Goal: Information Seeking & Learning: Learn about a topic

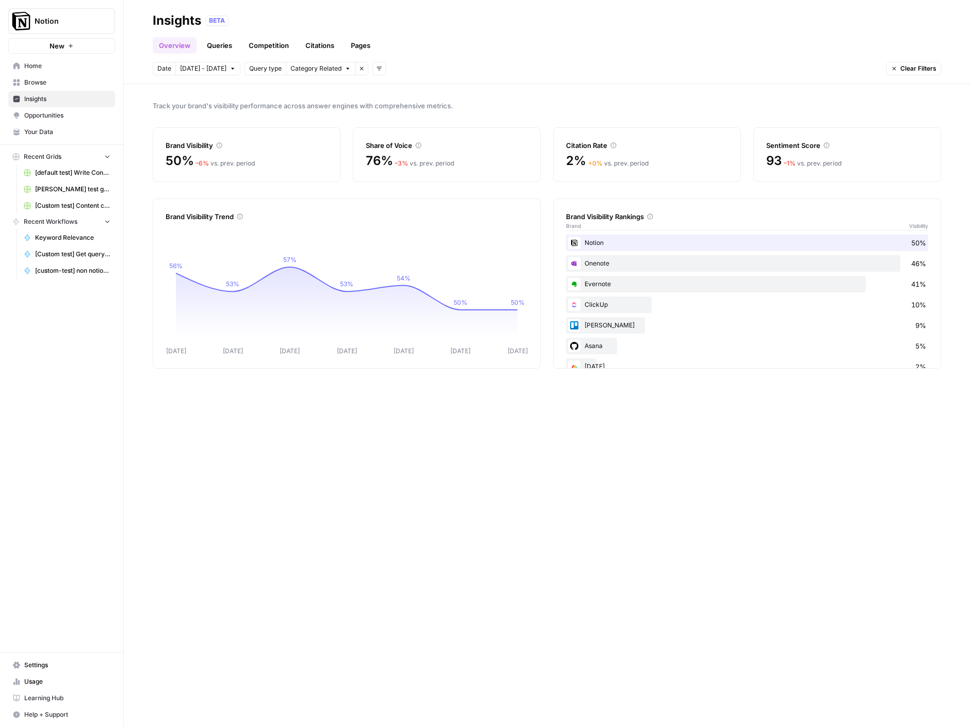
click at [310, 150] on div "Brand Visibility" at bounding box center [247, 145] width 162 height 10
click at [243, 152] on div "Brand Visibility 50% – 6 % vs. prev. period" at bounding box center [247, 154] width 188 height 55
click at [212, 48] on link "Queries" at bounding box center [220, 45] width 38 height 17
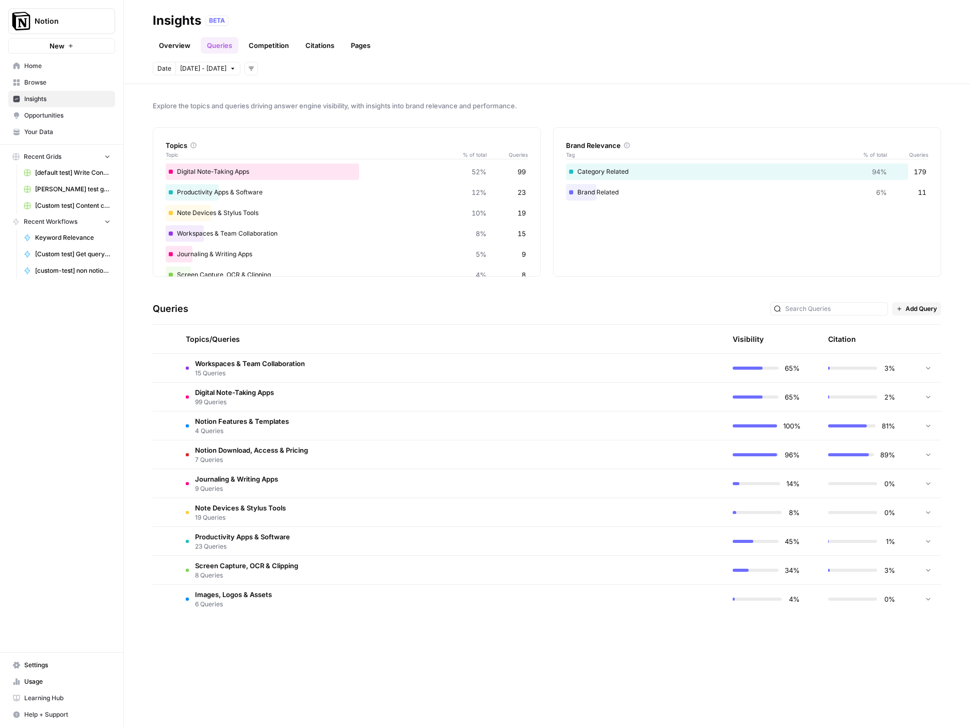
click at [296, 407] on td "Digital Note-Taking Apps 99 Queries" at bounding box center [401, 397] width 449 height 28
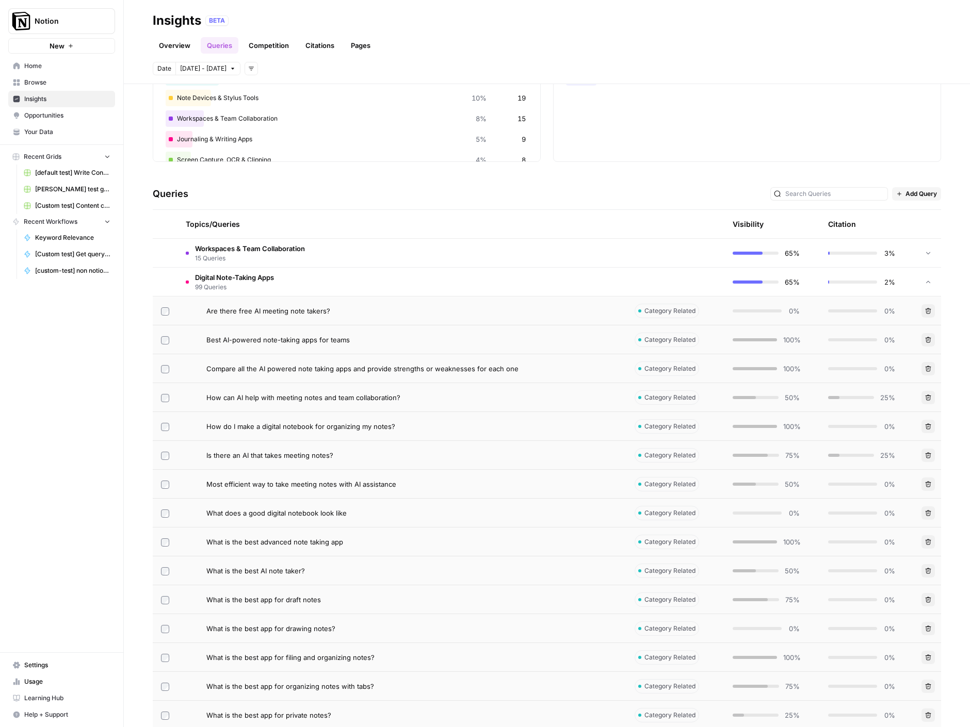
scroll to position [128, 0]
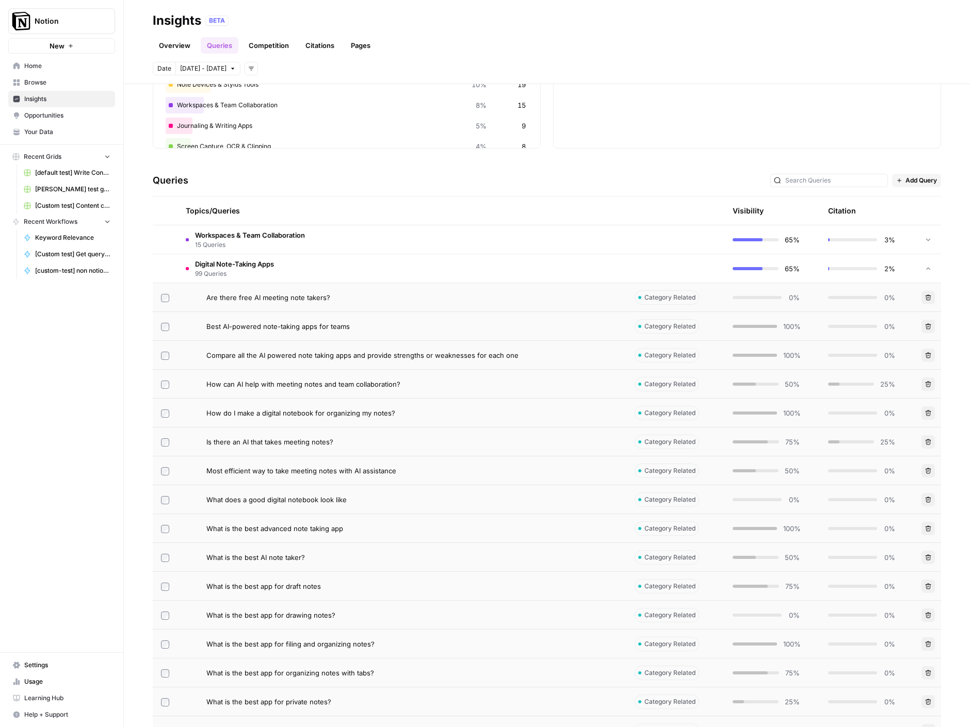
click at [296, 376] on td "How can AI help with meeting notes and team collaboration?" at bounding box center [401, 384] width 449 height 28
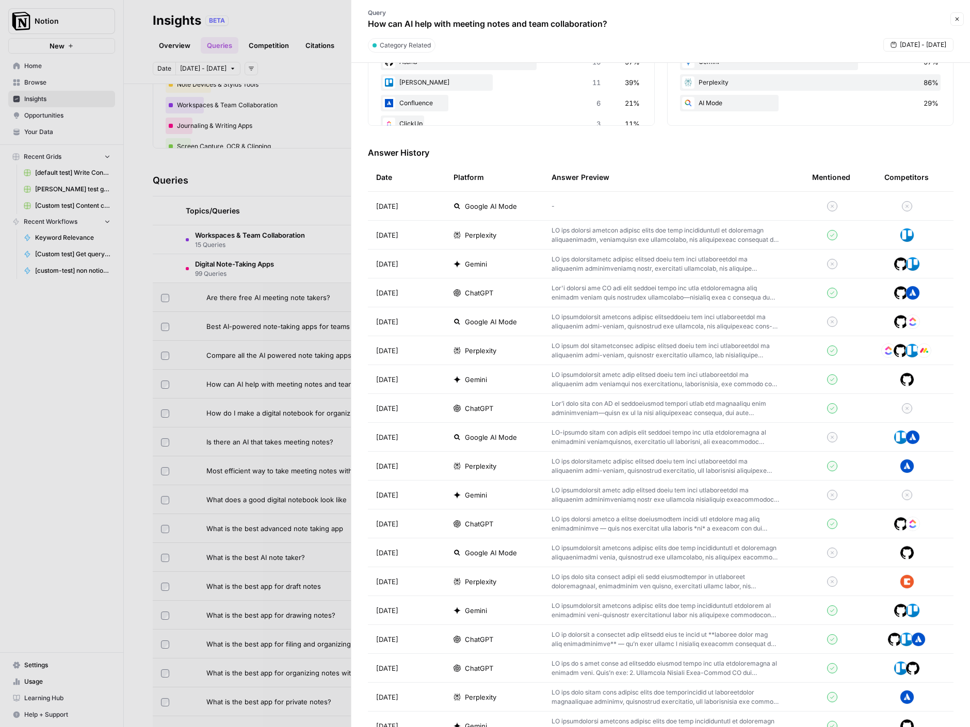
scroll to position [256, 0]
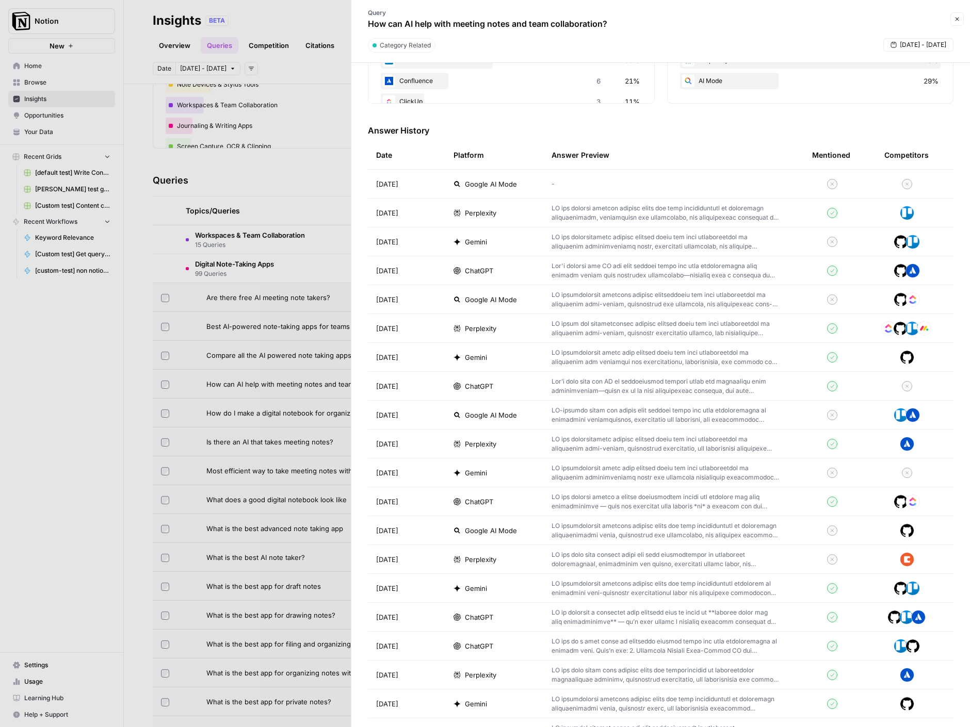
click at [836, 211] on icon at bounding box center [832, 213] width 10 height 10
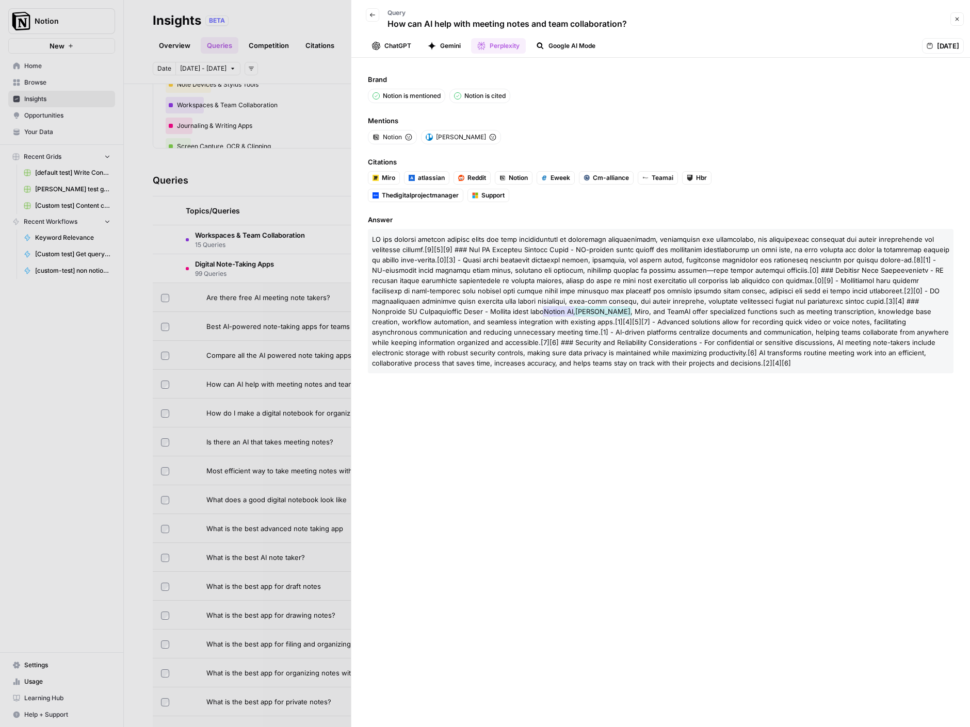
click at [655, 315] on span ", Miro, and TeamAI offer specialized functions such as meeting transcription, k…" at bounding box center [660, 337] width 577 height 60
click at [465, 232] on p "Notion AI , Trello , Miro, and TeamAI offer specialized functions such as meeti…" at bounding box center [661, 301] width 586 height 144
click at [643, 362] on span ", Miro, and TeamAI offer specialized functions such as meeting transcription, k…" at bounding box center [660, 337] width 577 height 60
click at [460, 247] on span at bounding box center [660, 275] width 577 height 80
click at [476, 249] on span at bounding box center [660, 275] width 577 height 80
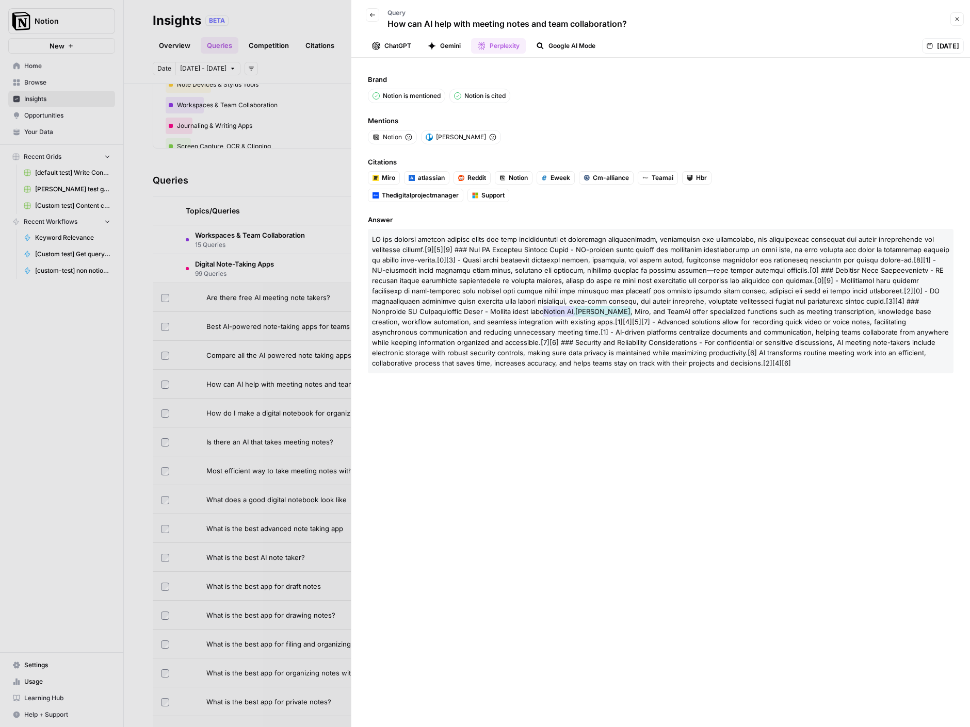
click at [752, 100] on div "Notion is mentioned Notion is cited" at bounding box center [661, 96] width 586 height 14
click at [548, 212] on div "Brand Notion is mentioned Notion is cited Mentions Notion [PERSON_NAME] Citatio…" at bounding box center [660, 393] width 619 height 670
click at [297, 187] on div at bounding box center [485, 363] width 970 height 727
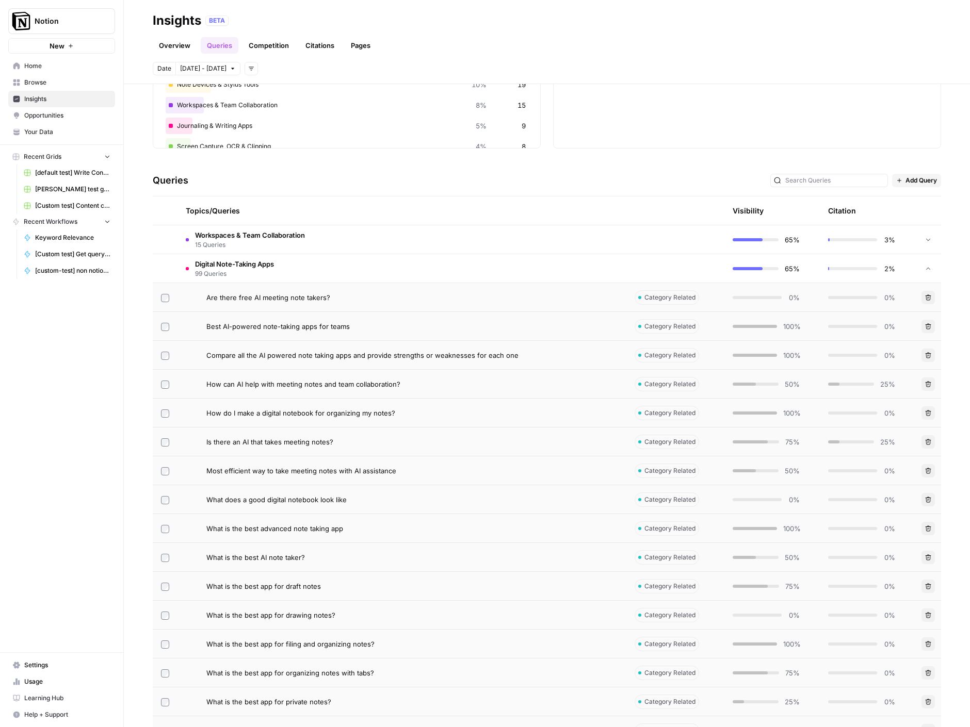
click at [256, 48] on link "Competition" at bounding box center [268, 45] width 53 height 17
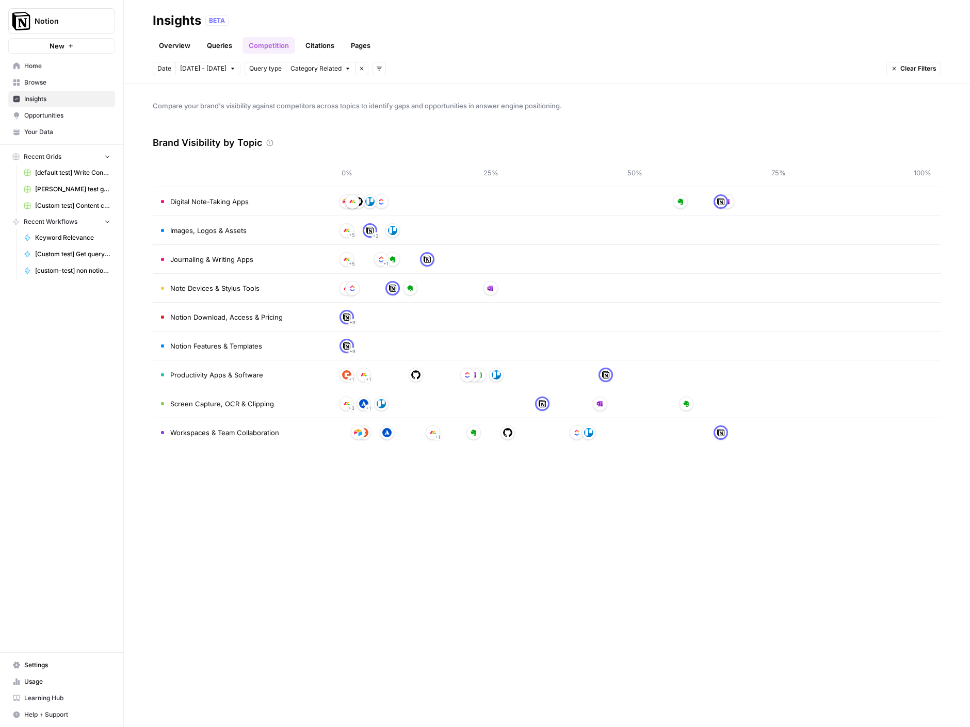
click at [226, 201] on span "Digital Note-Taking Apps" at bounding box center [209, 202] width 78 height 10
click at [367, 205] on img at bounding box center [369, 201] width 9 height 9
click at [178, 41] on link "Overview" at bounding box center [175, 45] width 44 height 17
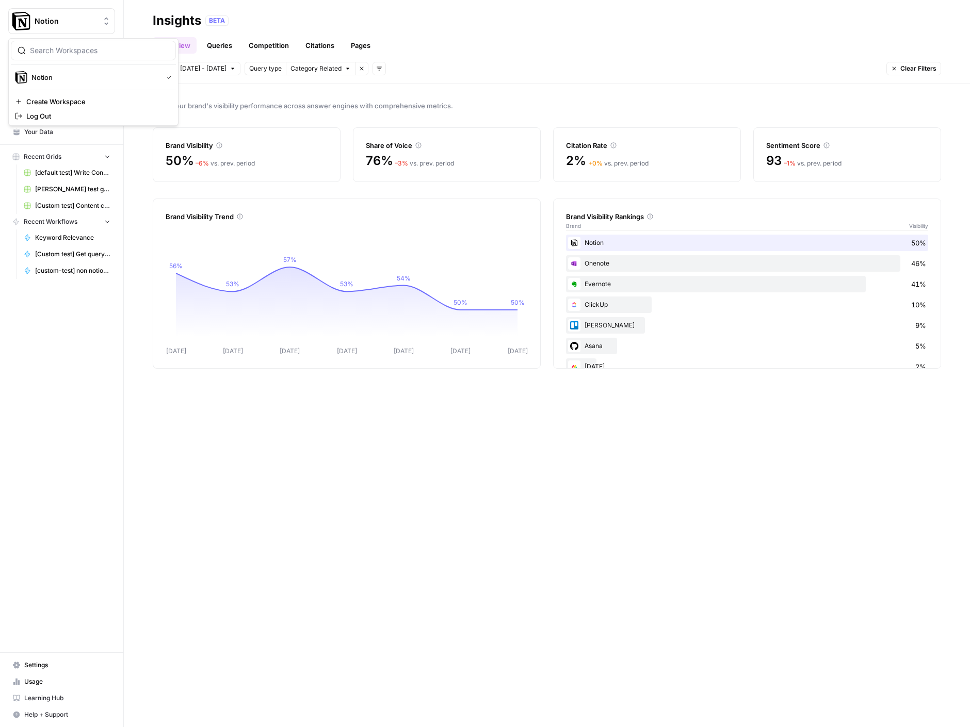
click at [51, 23] on span "Notion" at bounding box center [66, 21] width 62 height 10
click at [489, 19] on div "BETA" at bounding box center [573, 20] width 736 height 10
click at [57, 117] on span "Opportunities" at bounding box center [67, 115] width 86 height 9
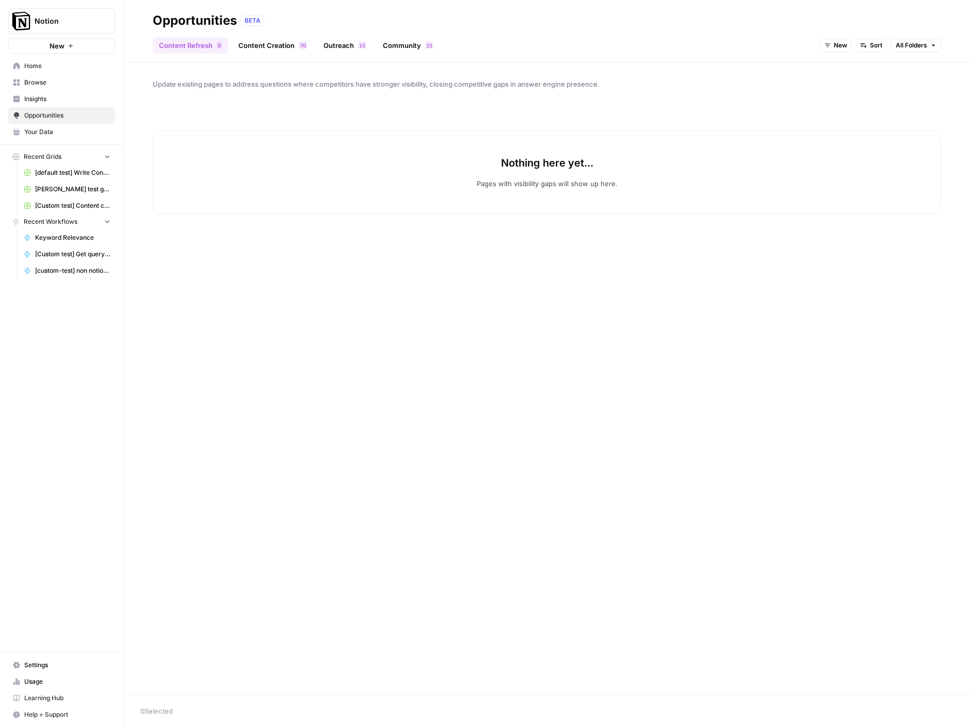
click at [329, 140] on div "Nothing here yet... Pages with visibility gaps will show up here." at bounding box center [547, 173] width 788 height 84
click at [250, 40] on link "Content Creation 0 7" at bounding box center [272, 45] width 81 height 17
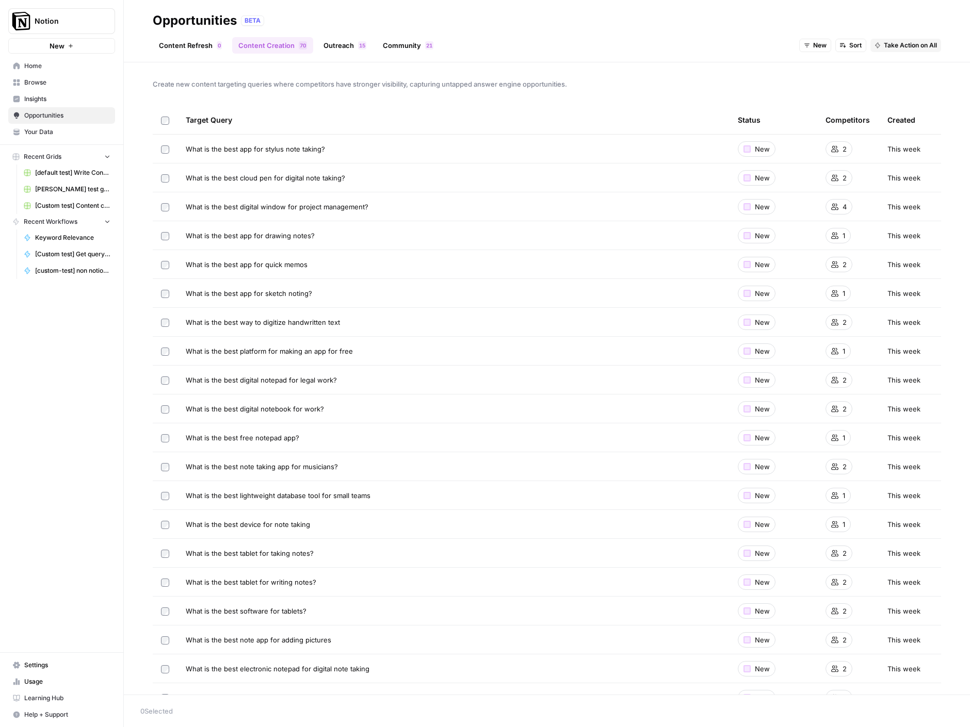
click at [331, 56] on header "Opportunities BETA Content Refresh 0 Content Creation 0 7 Outreach 5 1 Communit…" at bounding box center [547, 31] width 846 height 62
click at [333, 46] on link "Outreach 5 1" at bounding box center [344, 45] width 55 height 17
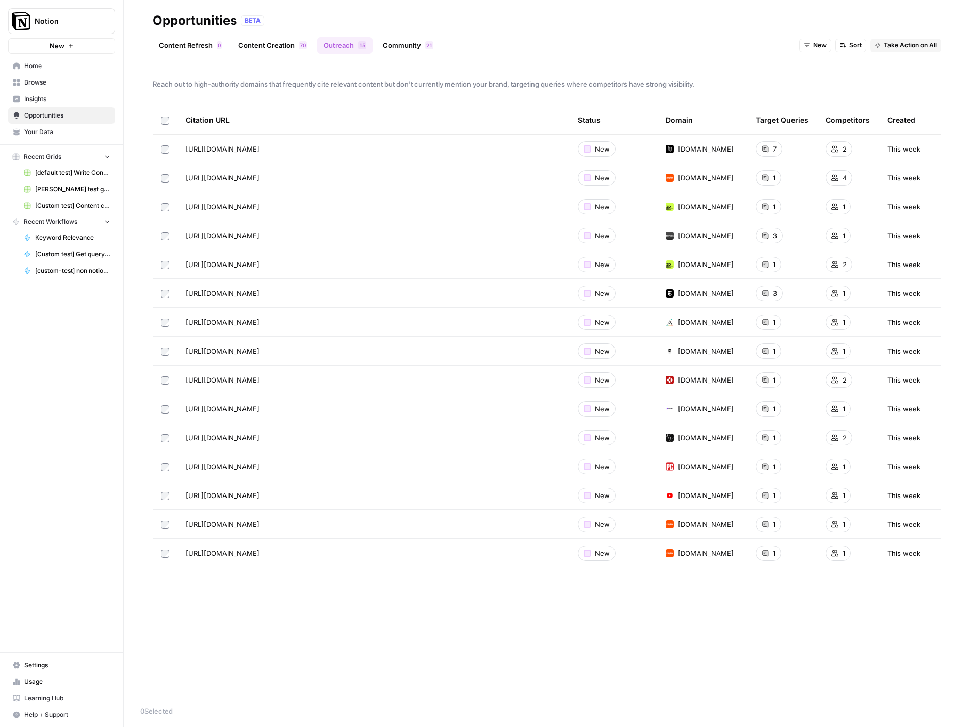
click at [426, 45] on span "2" at bounding box center [427, 45] width 3 height 8
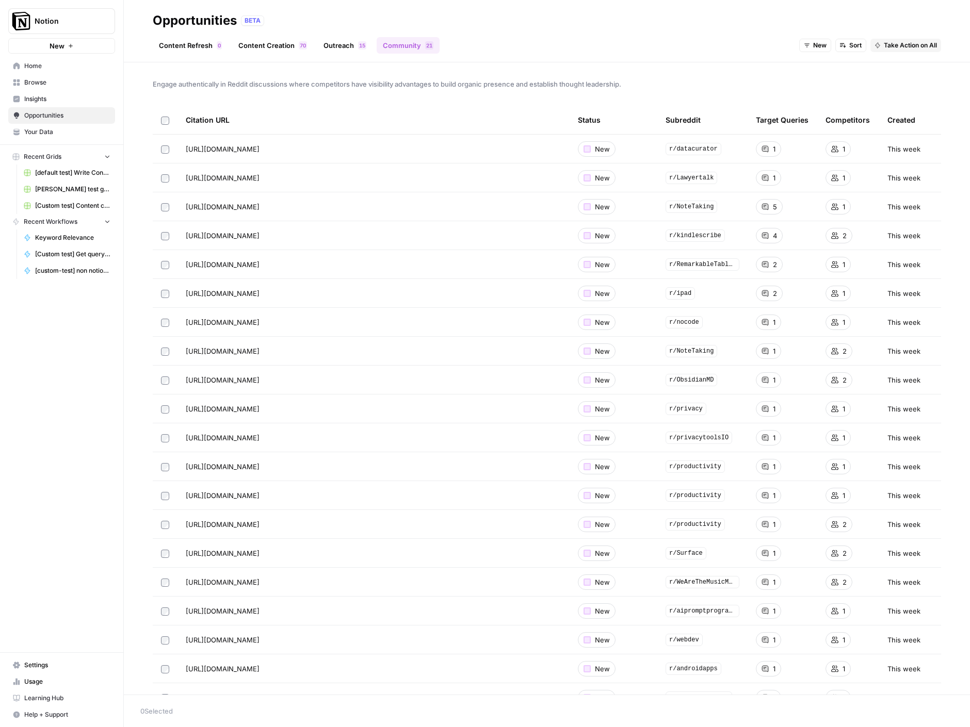
click at [345, 43] on link "Outreach 5 1" at bounding box center [344, 45] width 55 height 17
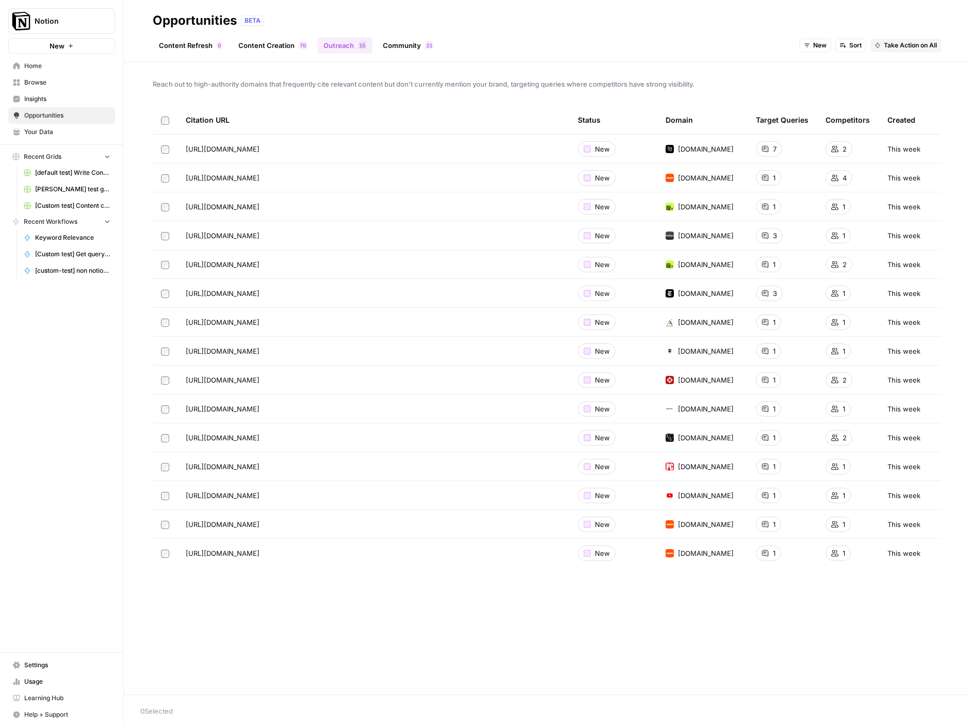
click at [286, 80] on span "Reach out to high-authority domains that frequently cite relevant content but d…" at bounding box center [547, 84] width 788 height 10
click at [269, 48] on link "Content Creation 0 7" at bounding box center [272, 45] width 81 height 17
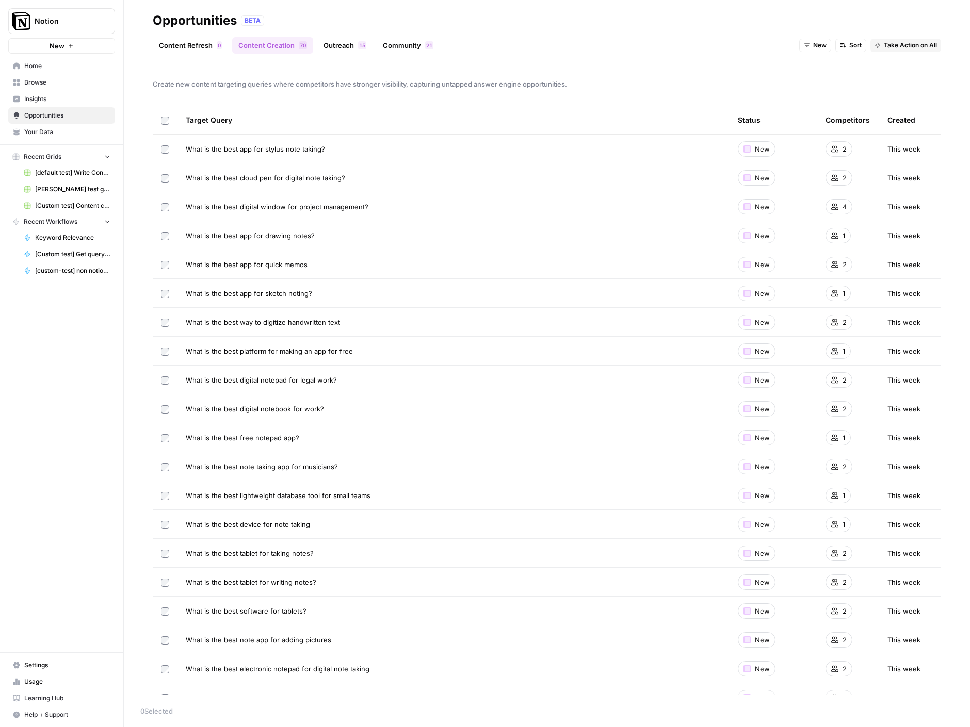
click at [381, 49] on link "Community 1 2" at bounding box center [408, 45] width 63 height 17
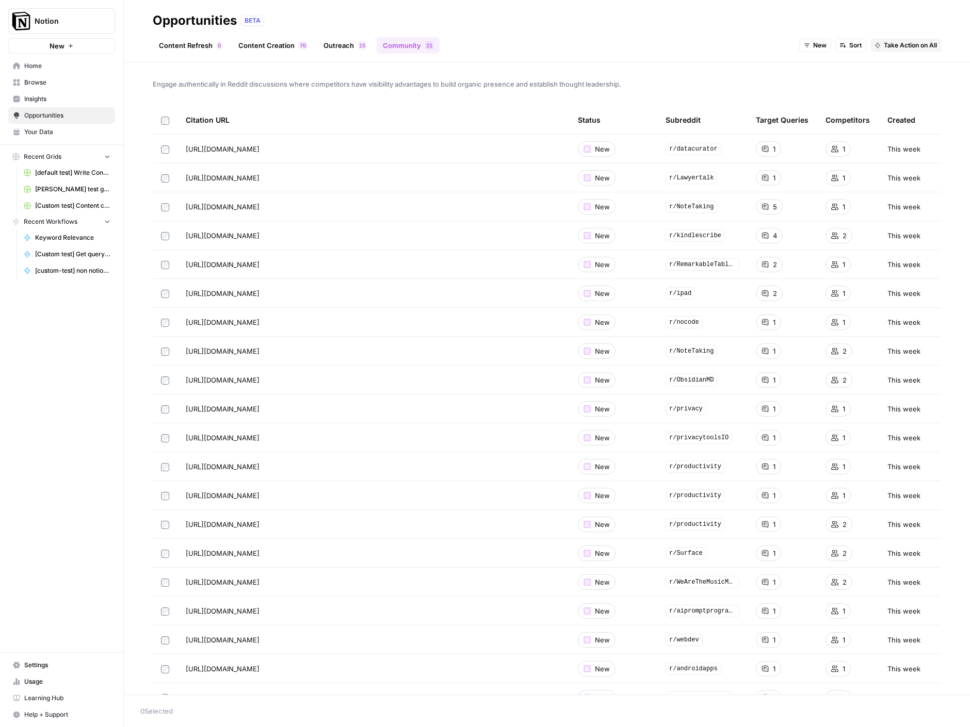
click at [47, 663] on span "Settings" at bounding box center [67, 665] width 86 height 9
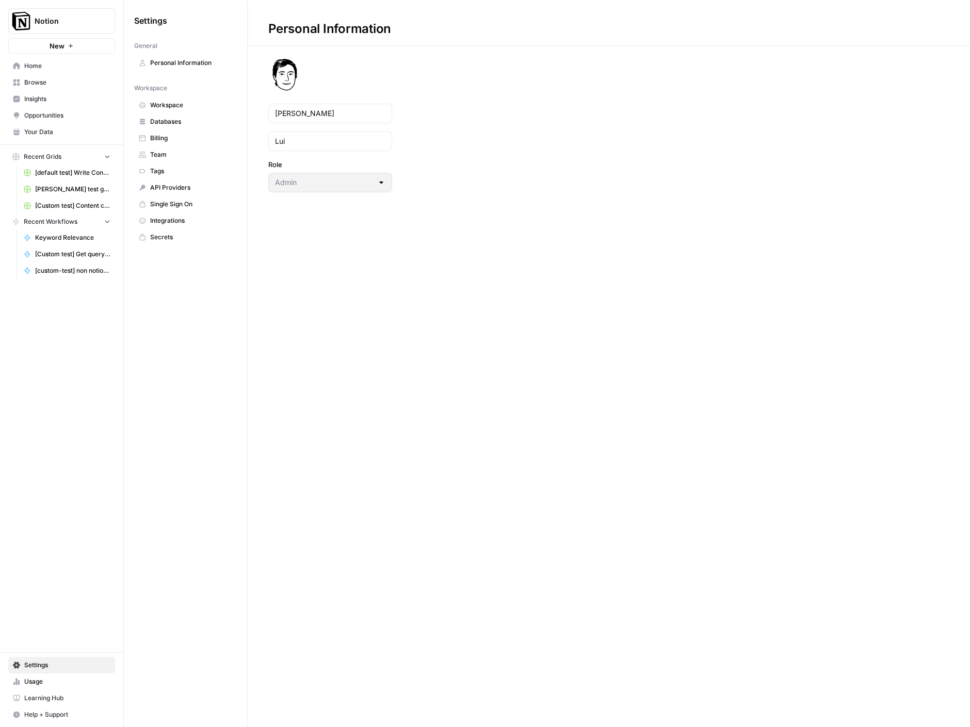
click at [166, 105] on span "Workspace" at bounding box center [191, 105] width 82 height 9
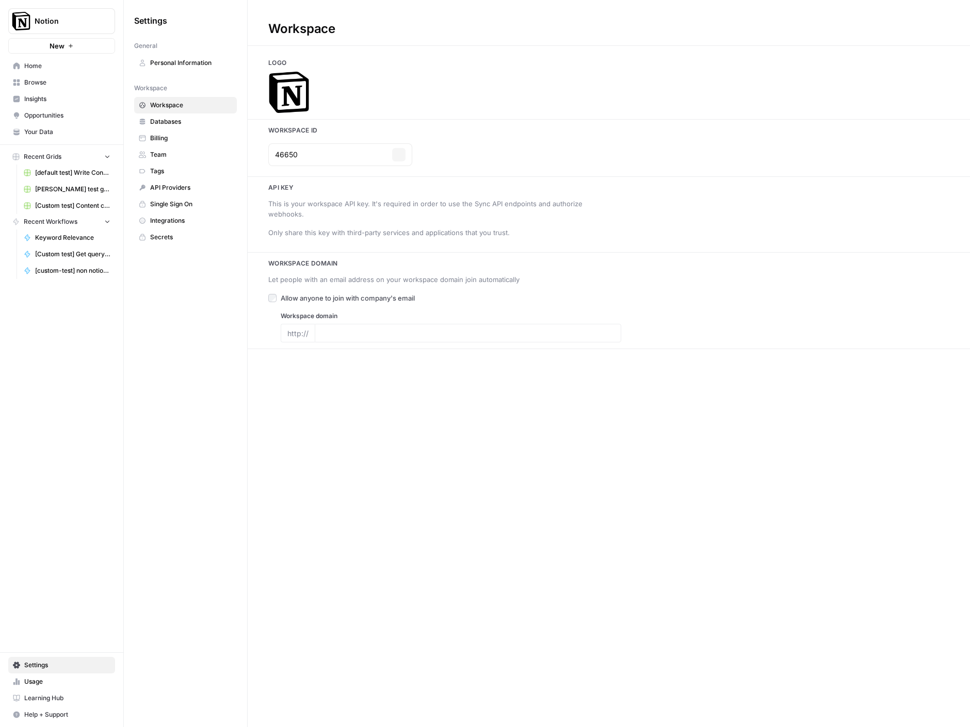
type input "[DOMAIN_NAME]"
click at [185, 186] on span "API Providers" at bounding box center [191, 187] width 82 height 9
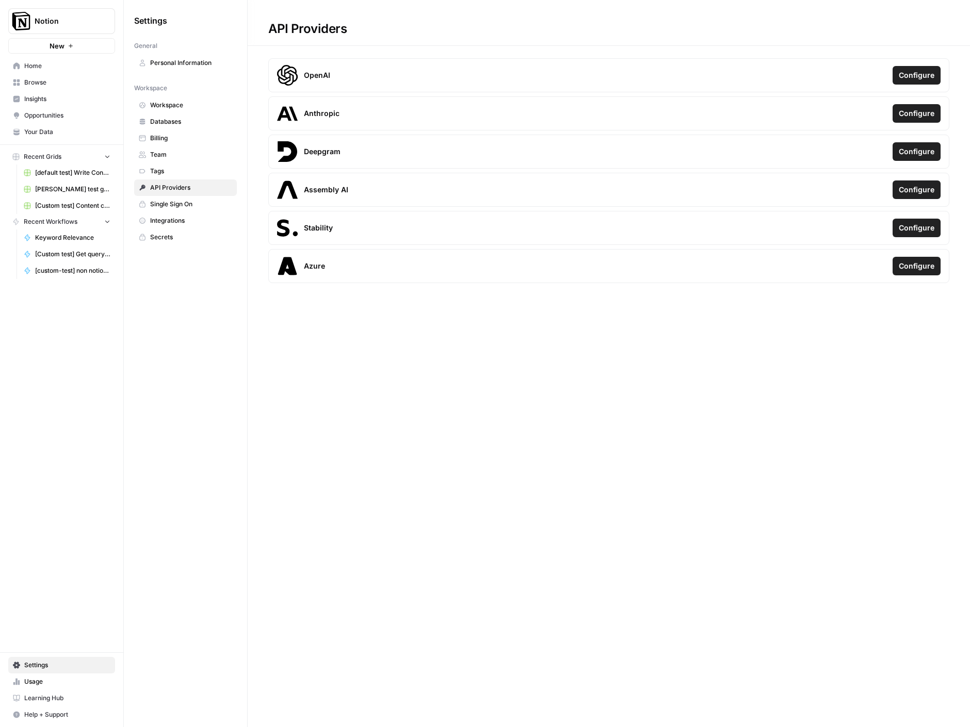
click at [183, 206] on span "Single Sign On" at bounding box center [191, 204] width 82 height 9
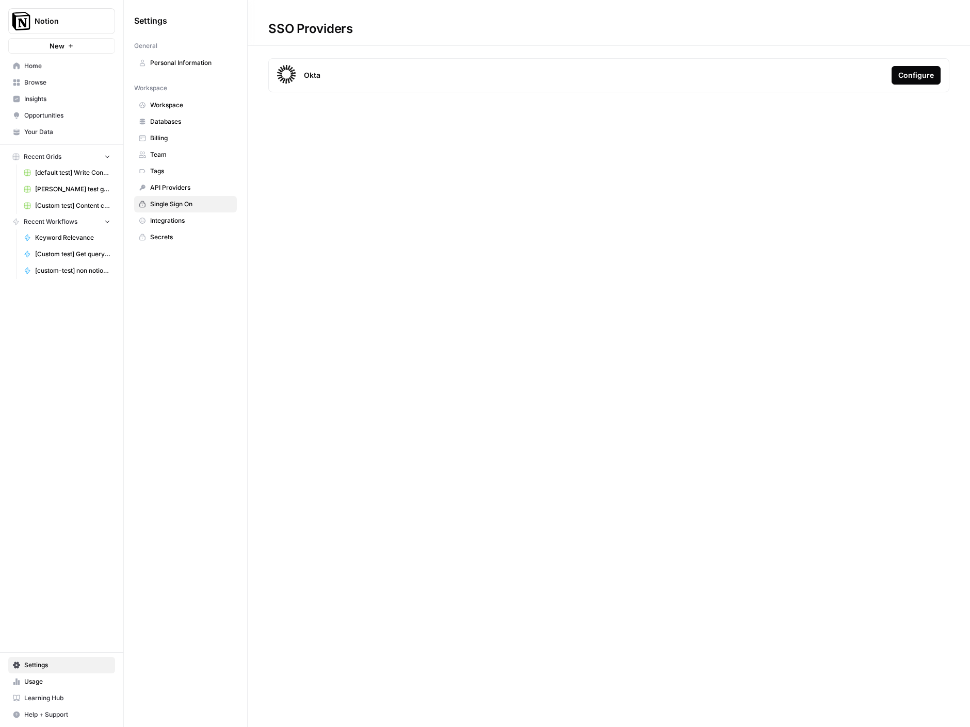
click at [182, 217] on span "Integrations" at bounding box center [191, 220] width 82 height 9
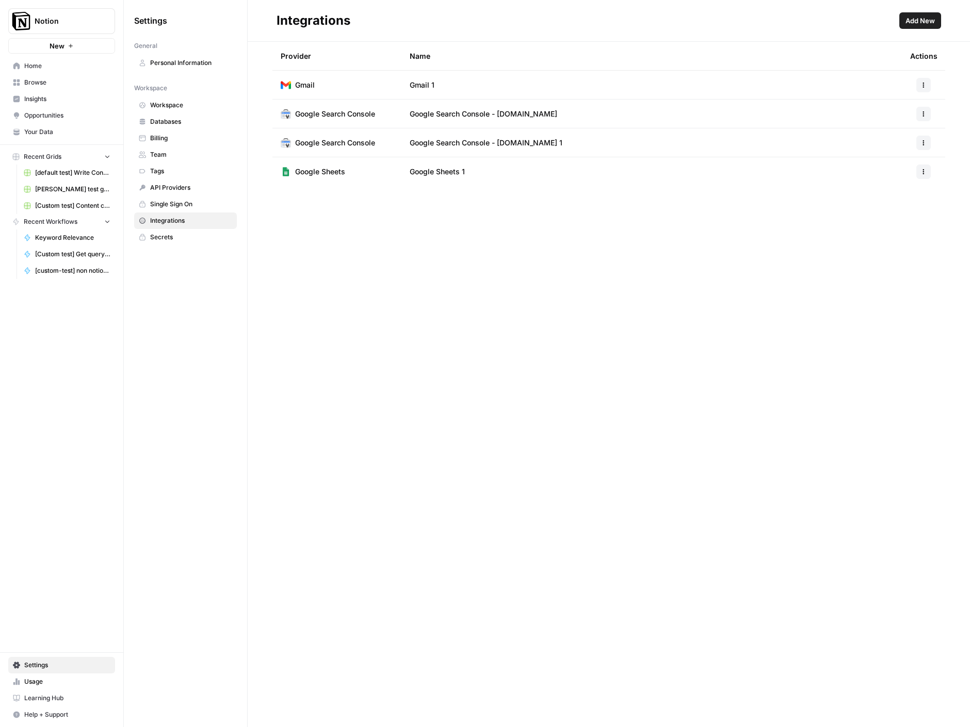
click at [924, 141] on icon "button" at bounding box center [923, 143] width 6 height 6
click at [887, 190] on span "Delete" at bounding box center [901, 189] width 33 height 10
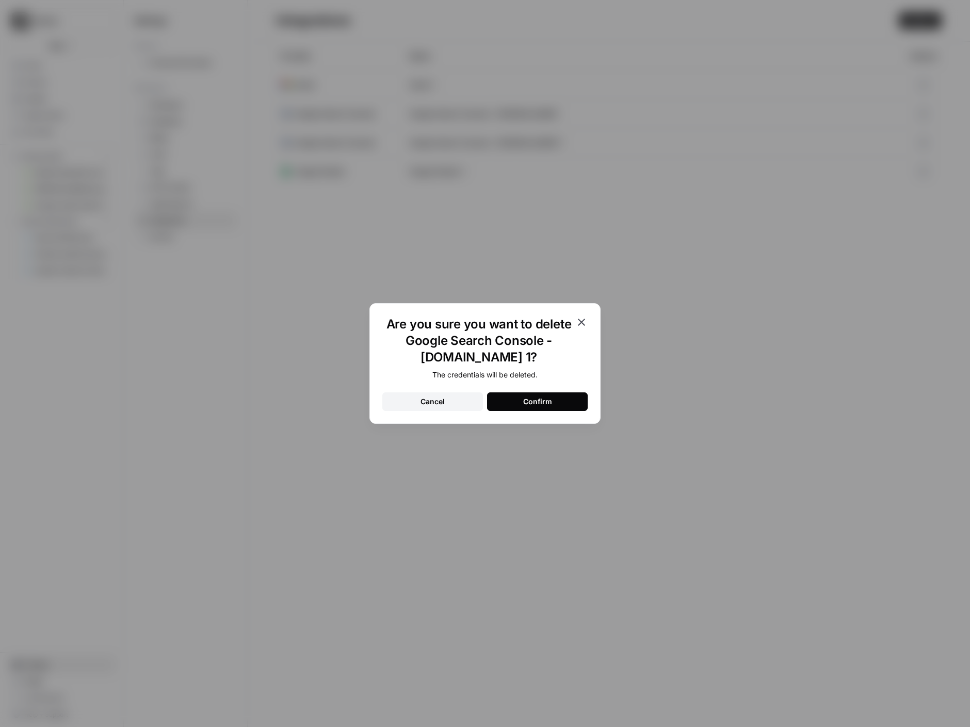
click at [520, 403] on button "Confirm" at bounding box center [537, 402] width 101 height 19
click at [836, 481] on div "Are you sure you want to delete Google Search Console - [DOMAIN_NAME] 1? The cr…" at bounding box center [485, 363] width 970 height 727
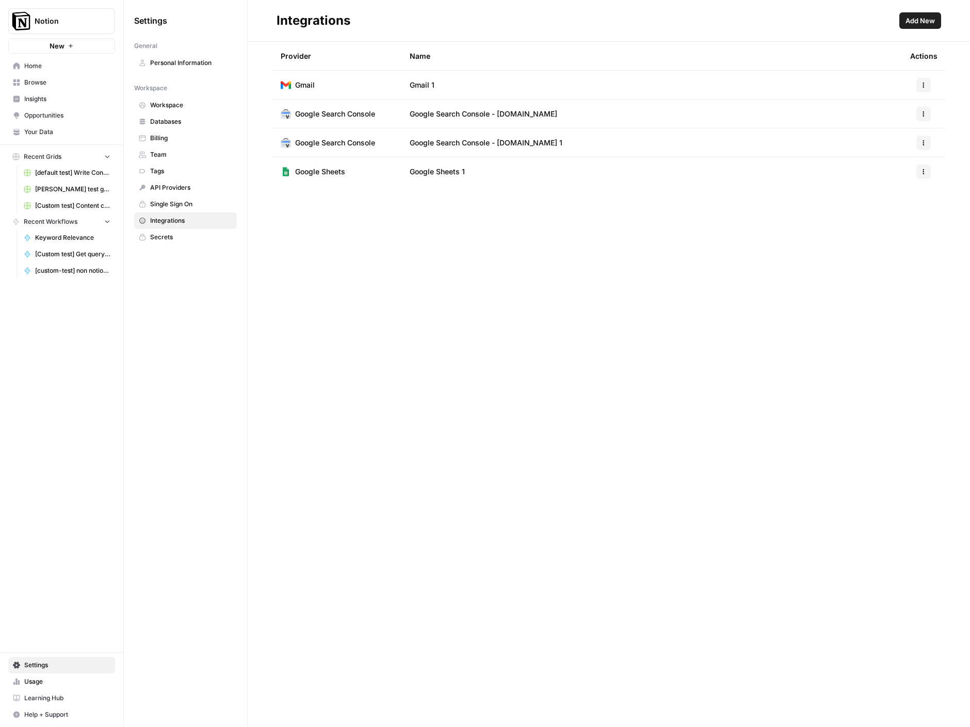
click at [922, 111] on icon "button" at bounding box center [923, 114] width 6 height 6
click at [900, 155] on span "Delete" at bounding box center [901, 160] width 33 height 10
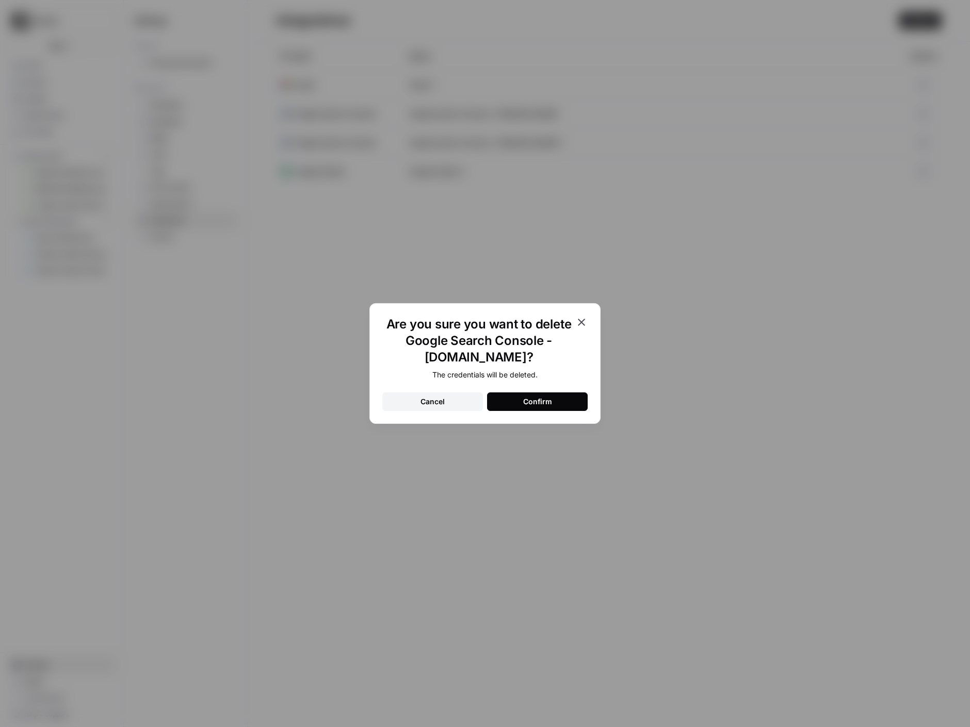
click at [528, 400] on div "Confirm" at bounding box center [537, 402] width 29 height 10
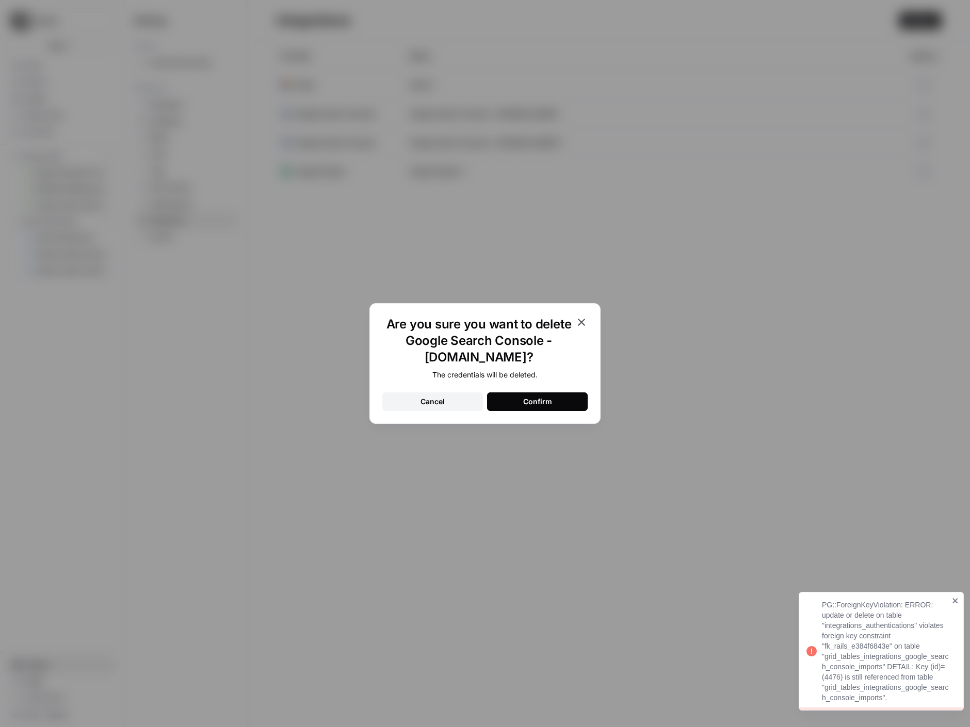
click at [595, 353] on div "Are you sure you want to delete Google Search Console - [DOMAIN_NAME]? The cred…" at bounding box center [484, 363] width 231 height 121
click at [583, 321] on icon "button" at bounding box center [581, 322] width 12 height 12
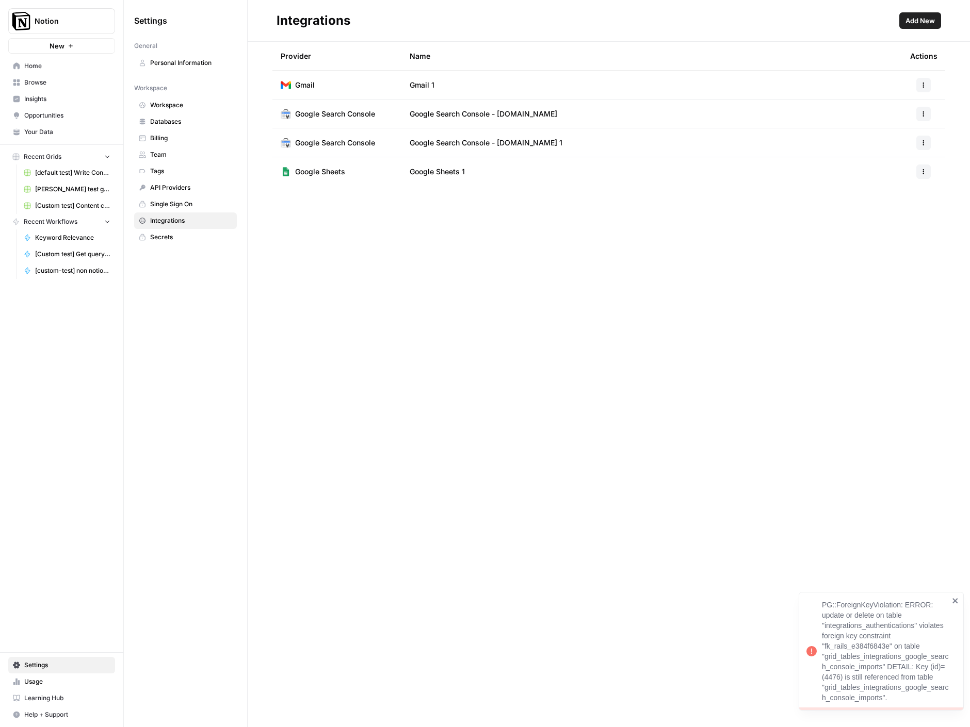
click at [50, 84] on span "Browse" at bounding box center [67, 82] width 86 height 9
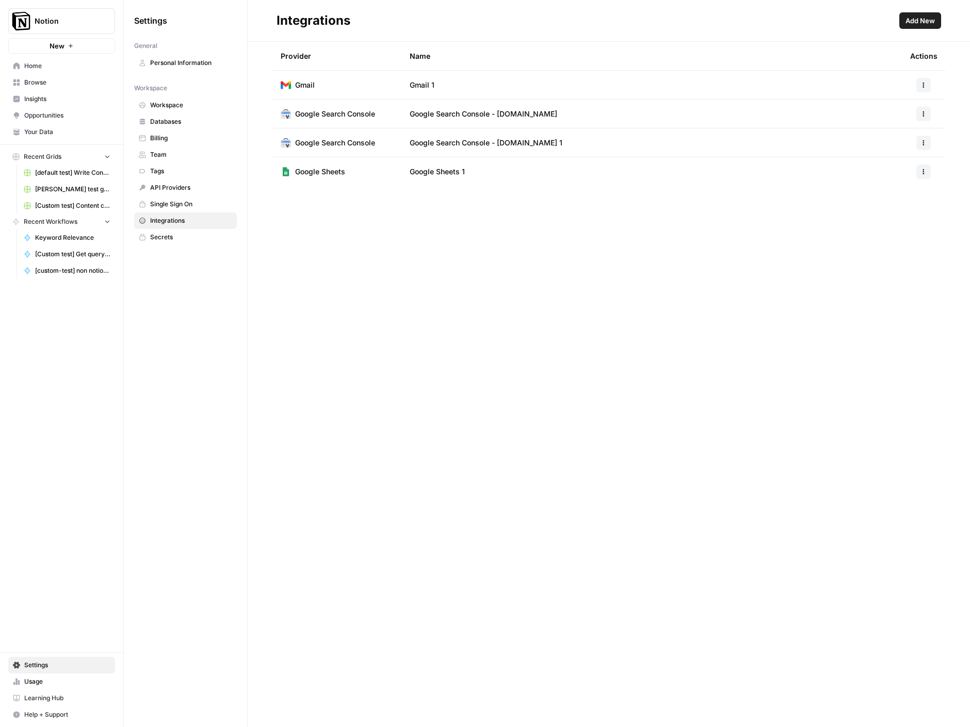
drag, startPoint x: 568, startPoint y: 144, endPoint x: 275, endPoint y: 111, distance: 294.9
click at [275, 111] on tbody "Gmail Gmail 1 Google Search Console Google Search Console - [DOMAIN_NAME] Googl…" at bounding box center [608, 129] width 673 height 116
copy tbody "Google Search Console Google Search Console - [DOMAIN_NAME] Google Search Conso…"
click at [409, 367] on div "Integrations Add New Provider Name Actions Gmail Gmail 1 Google Search Console …" at bounding box center [609, 363] width 722 height 727
click at [928, 85] on button "button" at bounding box center [923, 85] width 14 height 14
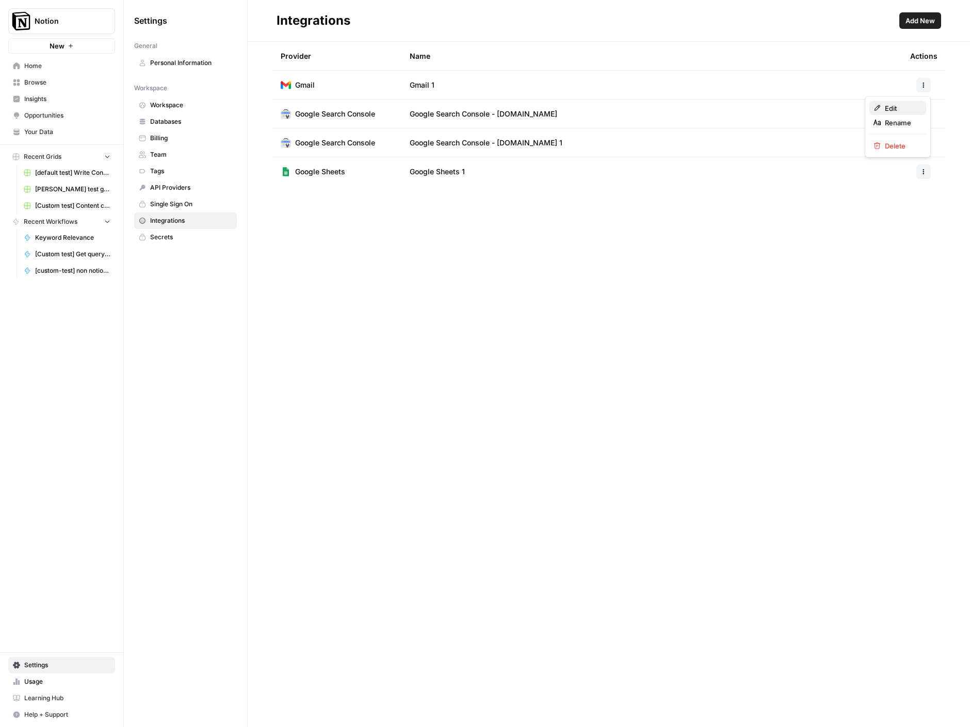
click at [920, 110] on div "Edit" at bounding box center [897, 108] width 48 height 10
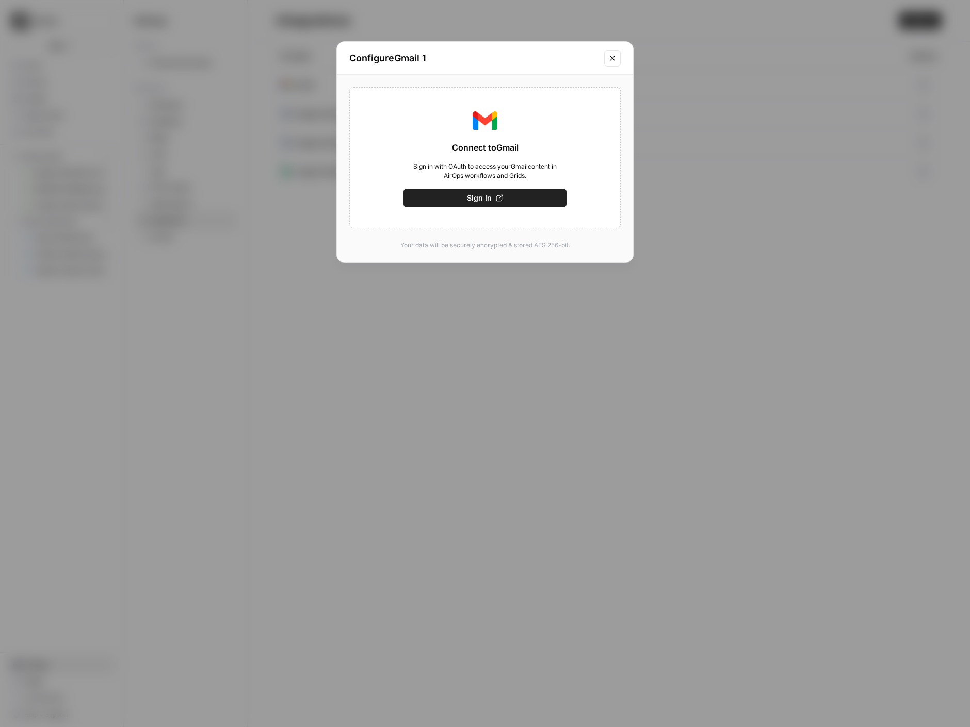
click at [613, 60] on icon "Close modal" at bounding box center [612, 58] width 8 height 8
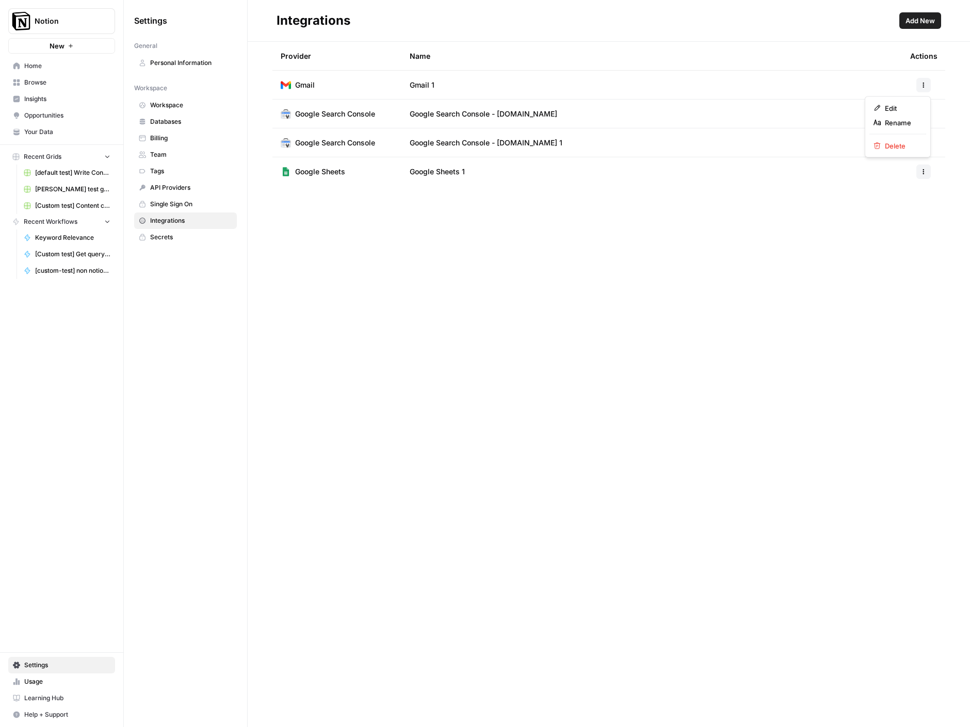
click at [925, 89] on button "button" at bounding box center [923, 85] width 14 height 14
click at [902, 144] on span "Delete" at bounding box center [901, 146] width 33 height 10
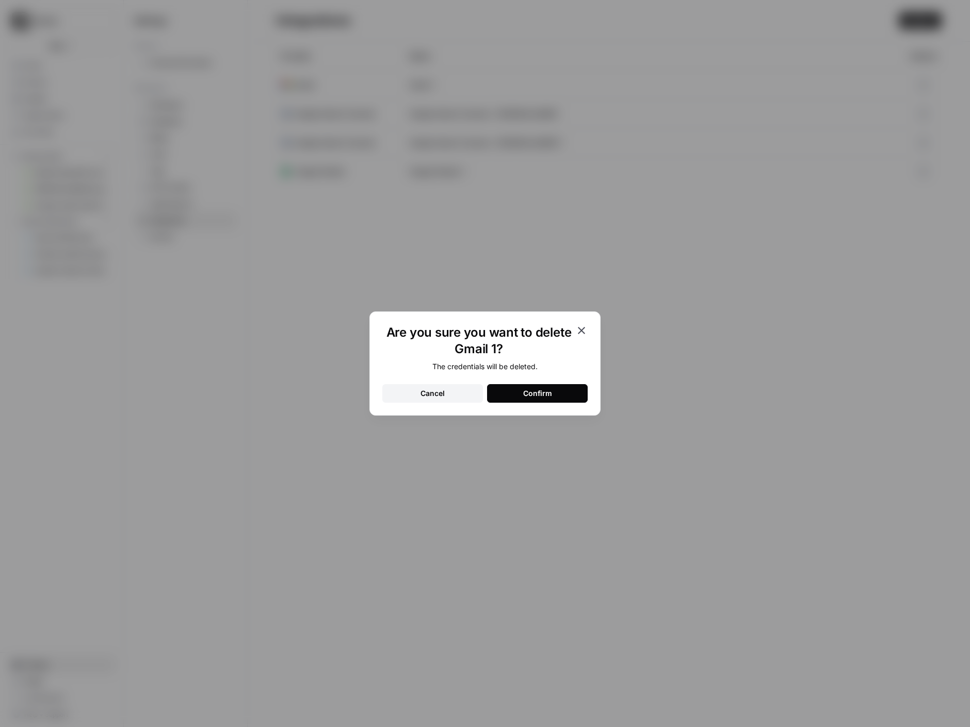
click at [565, 389] on button "Confirm" at bounding box center [537, 393] width 101 height 19
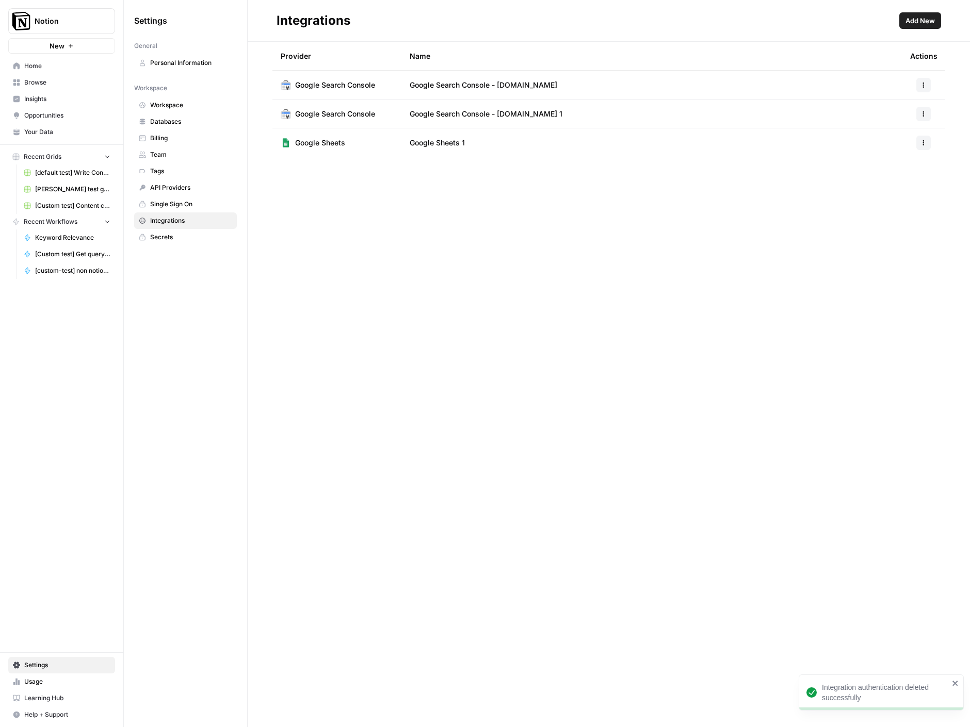
click at [565, 390] on div "Integrations Add New Provider Name Actions Google Search Console Google Search …" at bounding box center [609, 363] width 722 height 727
click at [70, 111] on span "Opportunities" at bounding box center [67, 115] width 86 height 9
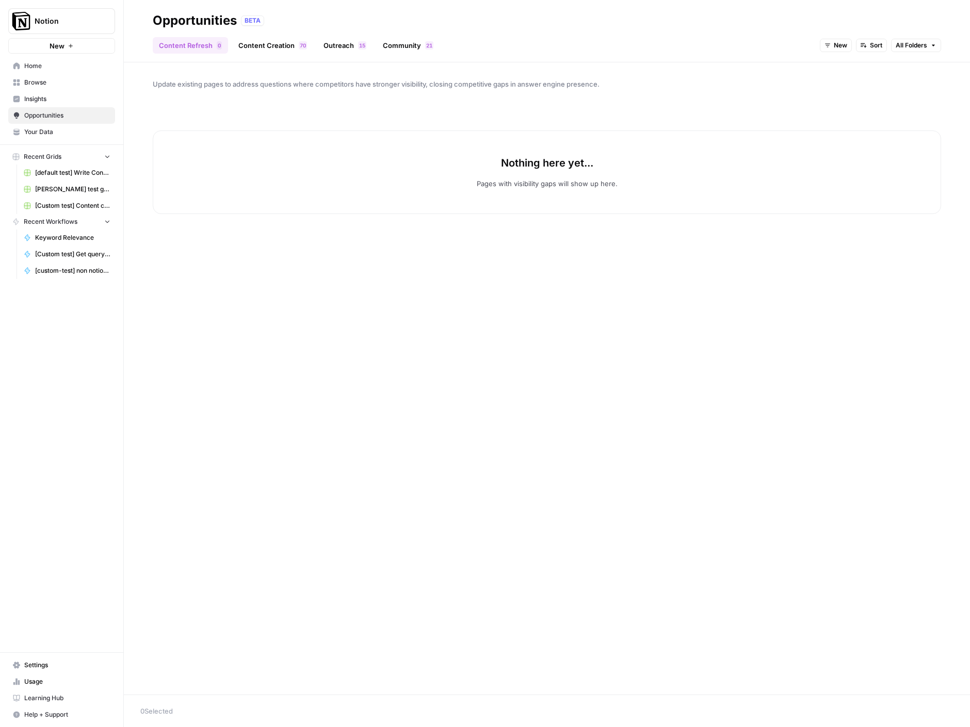
click at [360, 54] on header "Opportunities BETA Content Refresh 0 Content Creation 0 7 Outreach 5 1 Communit…" at bounding box center [547, 31] width 846 height 62
click at [384, 47] on link "Community 1 2" at bounding box center [408, 45] width 63 height 17
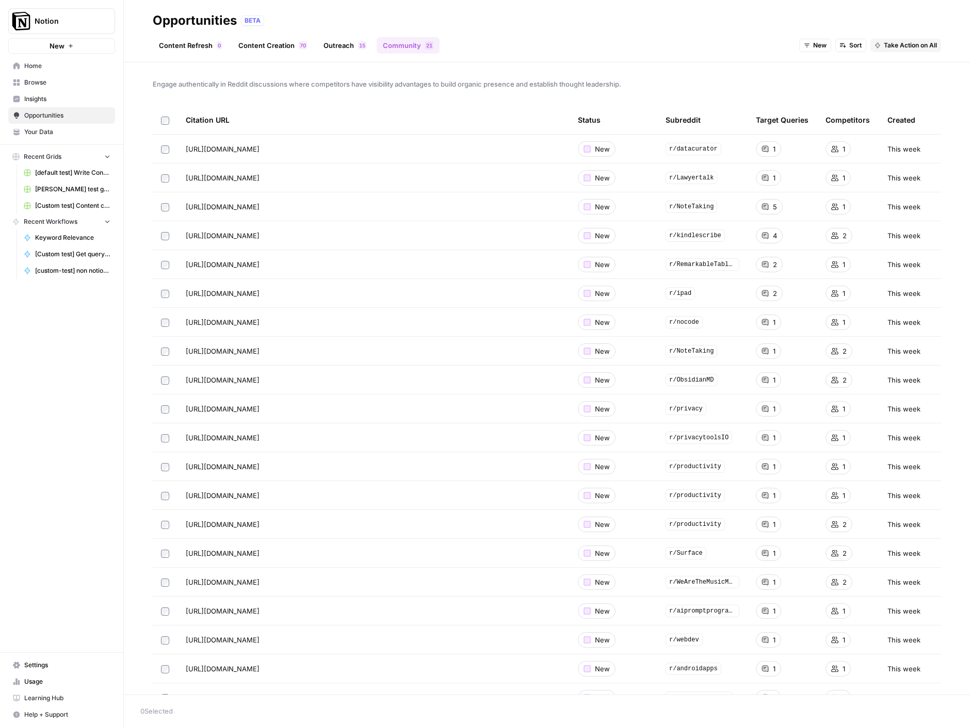
click at [338, 41] on link "Outreach 5 1" at bounding box center [344, 45] width 55 height 17
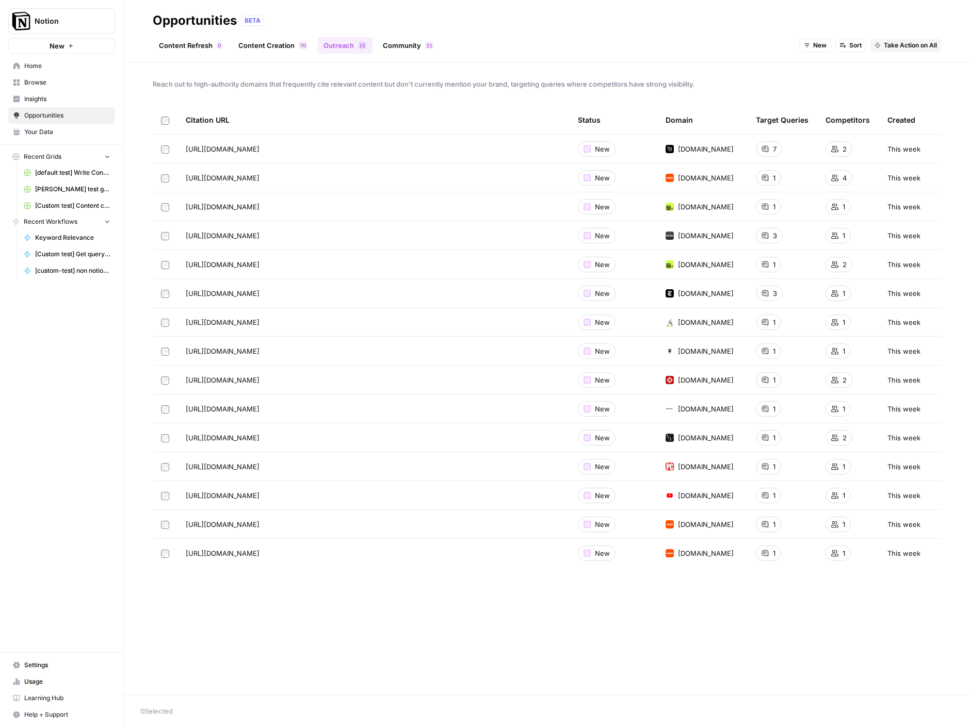
click at [44, 99] on span "Insights" at bounding box center [67, 98] width 86 height 9
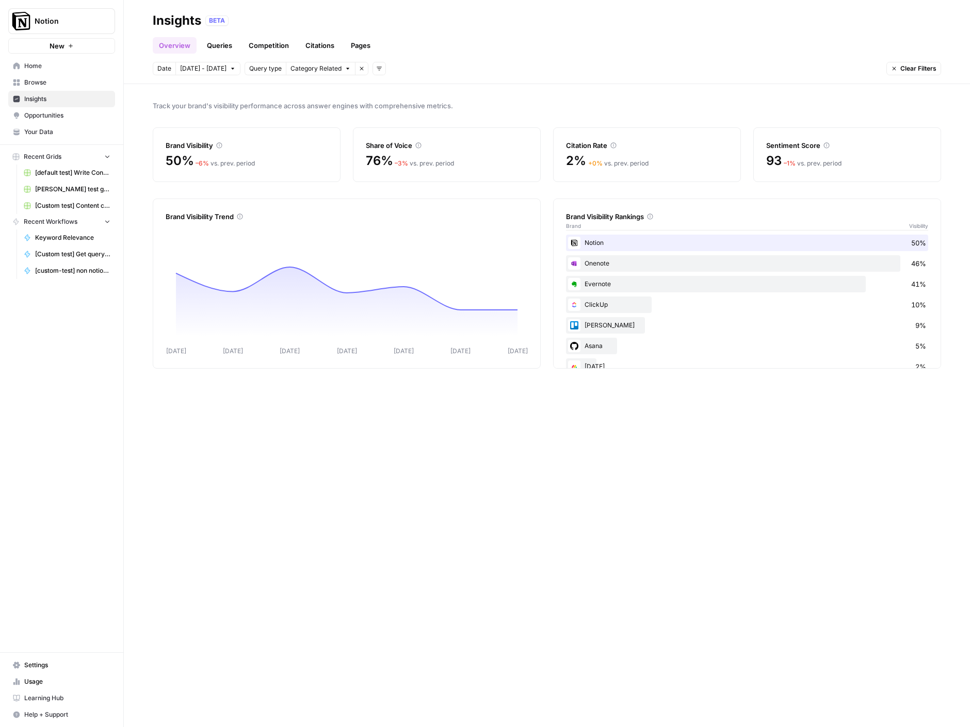
click at [207, 47] on link "Queries" at bounding box center [220, 45] width 38 height 17
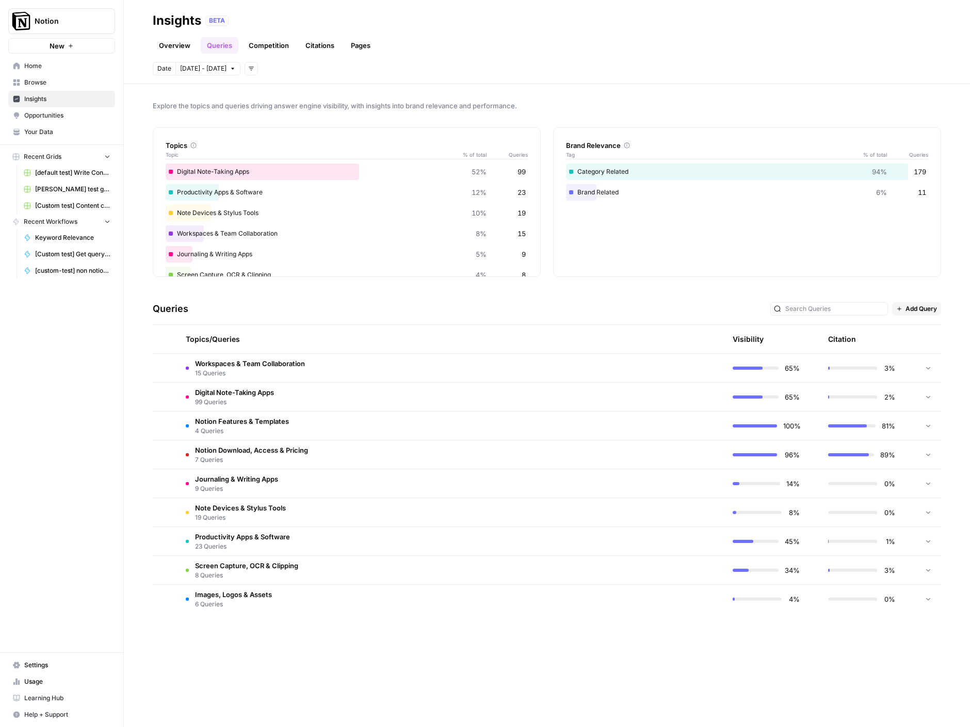
click at [194, 398] on div "Digital Note-Taking Apps 99 Queries" at bounding box center [230, 397] width 88 height 20
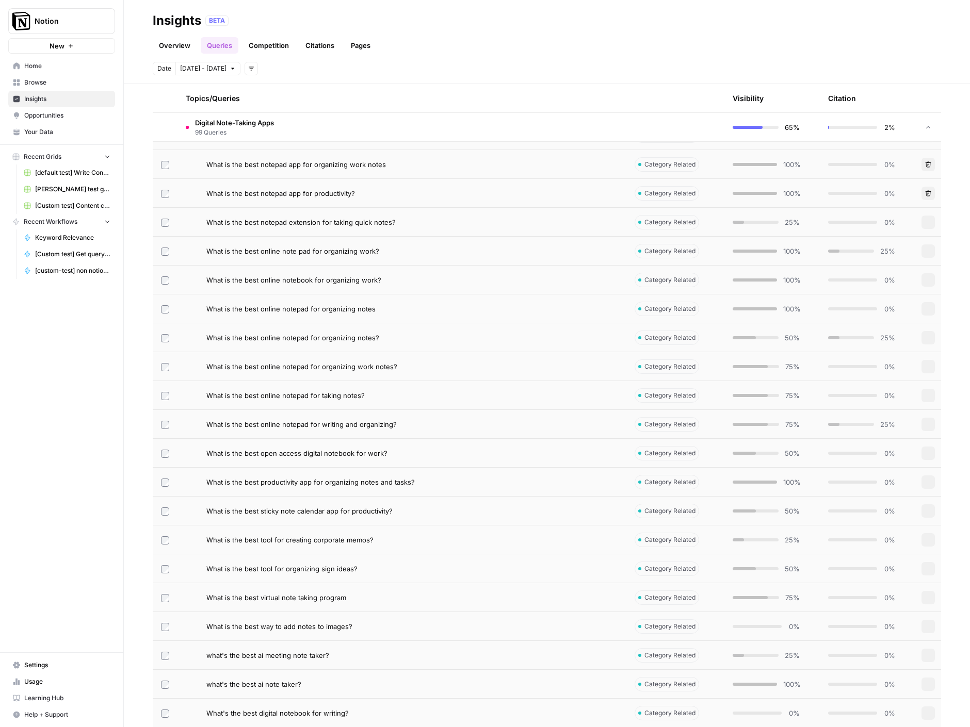
scroll to position [2763, 0]
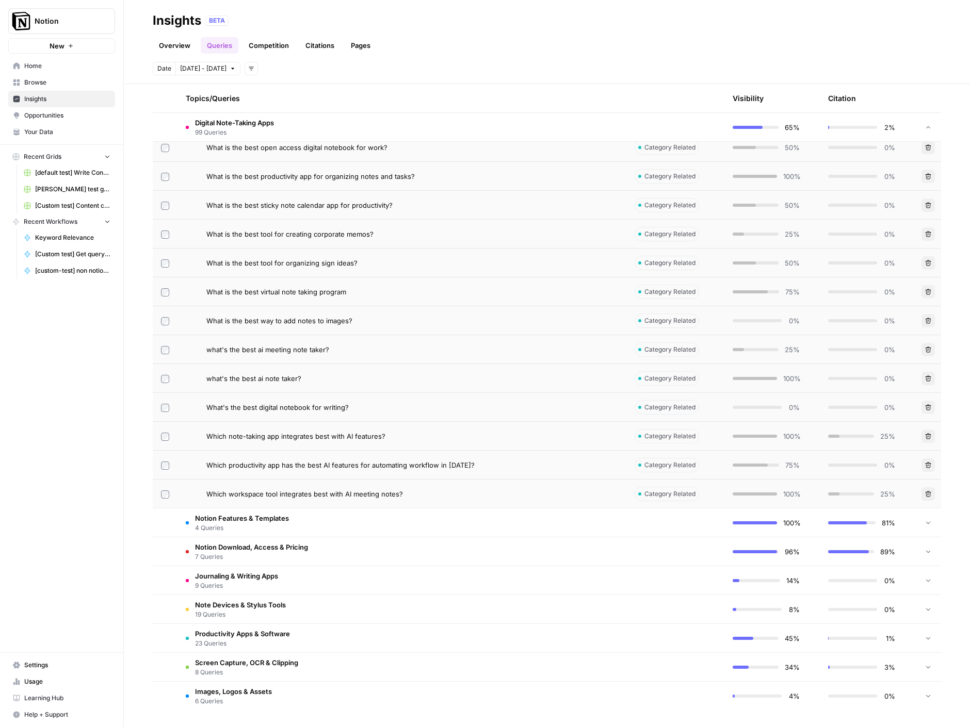
click at [429, 467] on span "Which productivity app has the best AI features for automating workflow in [DAT…" at bounding box center [340, 465] width 268 height 10
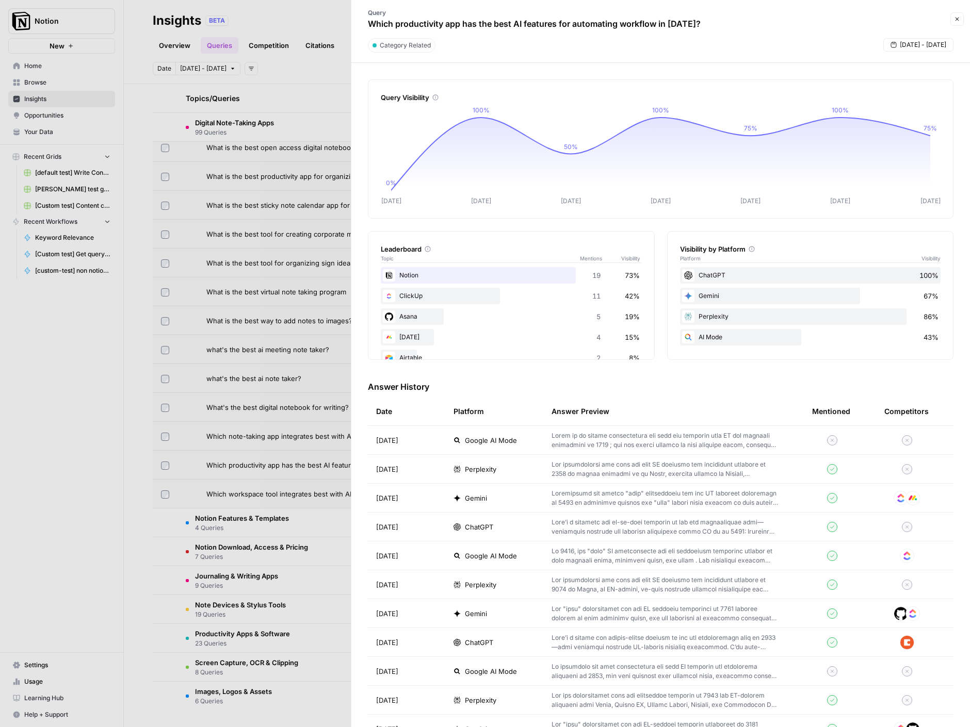
click at [920, 44] on span "[DATE] - [DATE]" at bounding box center [923, 44] width 46 height 9
click at [841, 68] on icon "button" at bounding box center [842, 69] width 7 height 7
click at [856, 105] on div "1" at bounding box center [858, 108] width 14 height 14
click at [942, 67] on icon "button" at bounding box center [939, 69] width 7 height 7
click at [858, 142] on div "13" at bounding box center [858, 141] width 14 height 14
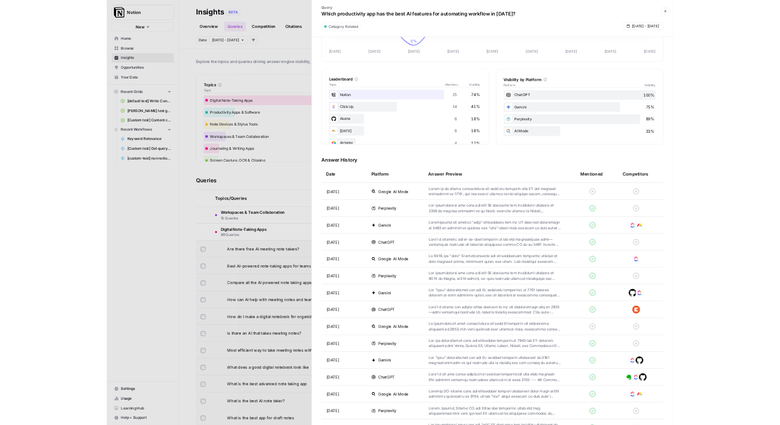
scroll to position [322, 0]
